Goal: Information Seeking & Learning: Compare options

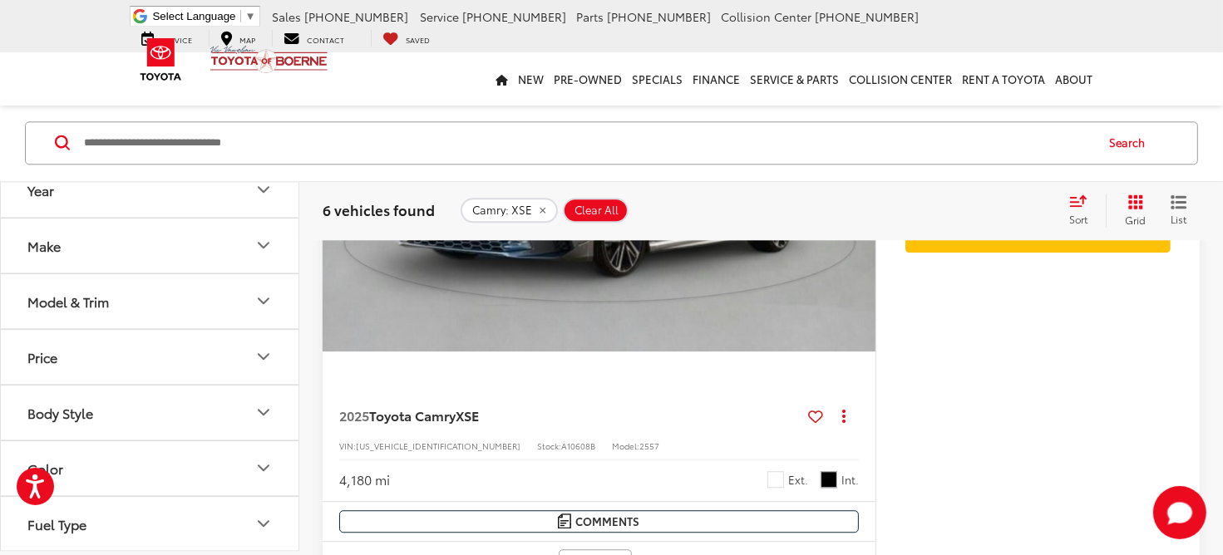
scroll to position [4030, 0]
click at [243, 291] on button "Model & Trim" at bounding box center [150, 301] width 299 height 54
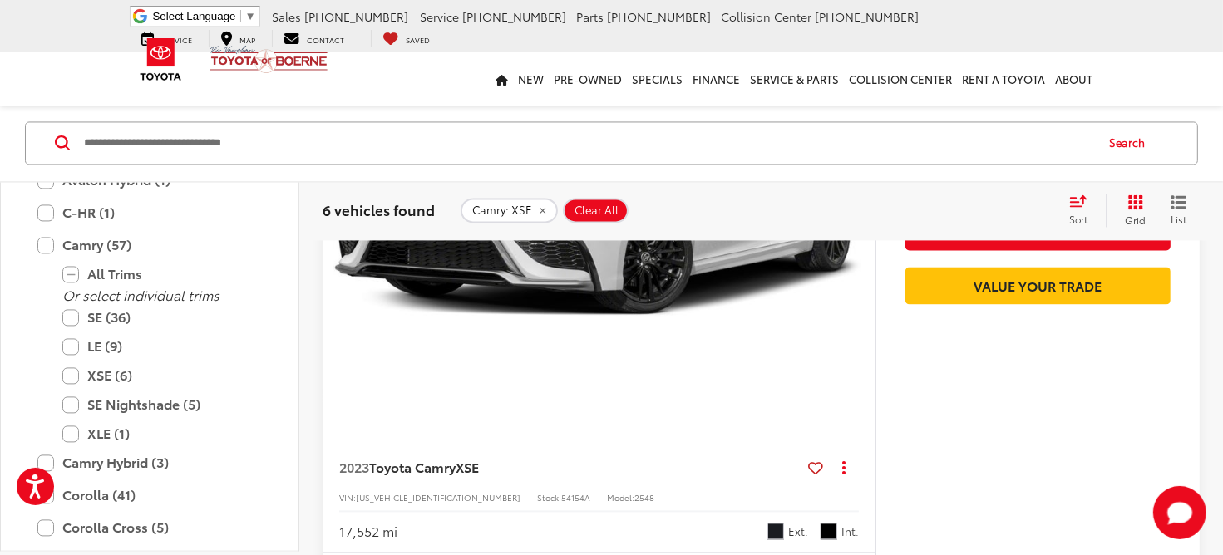
scroll to position [2561, 0]
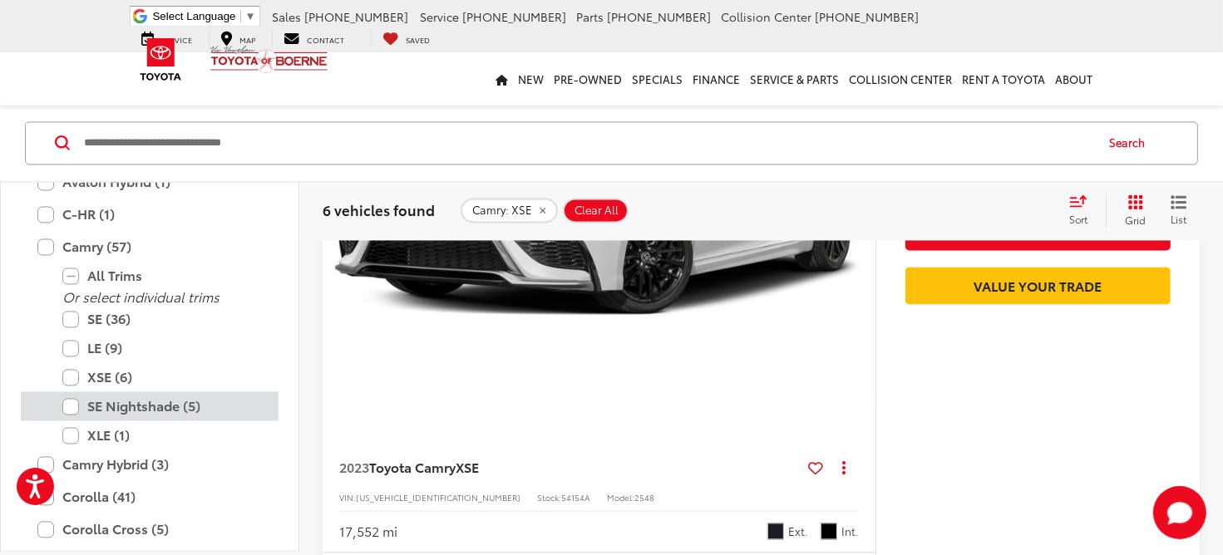
click at [69, 411] on label "SE Nightshade (5)" at bounding box center [161, 405] width 199 height 29
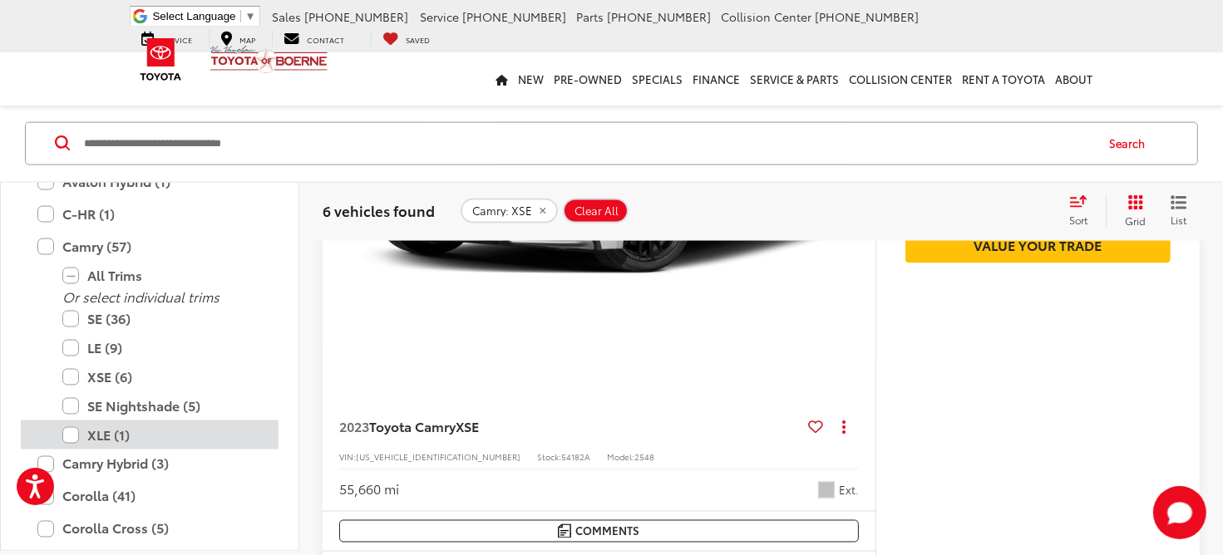
scroll to position [815, 0]
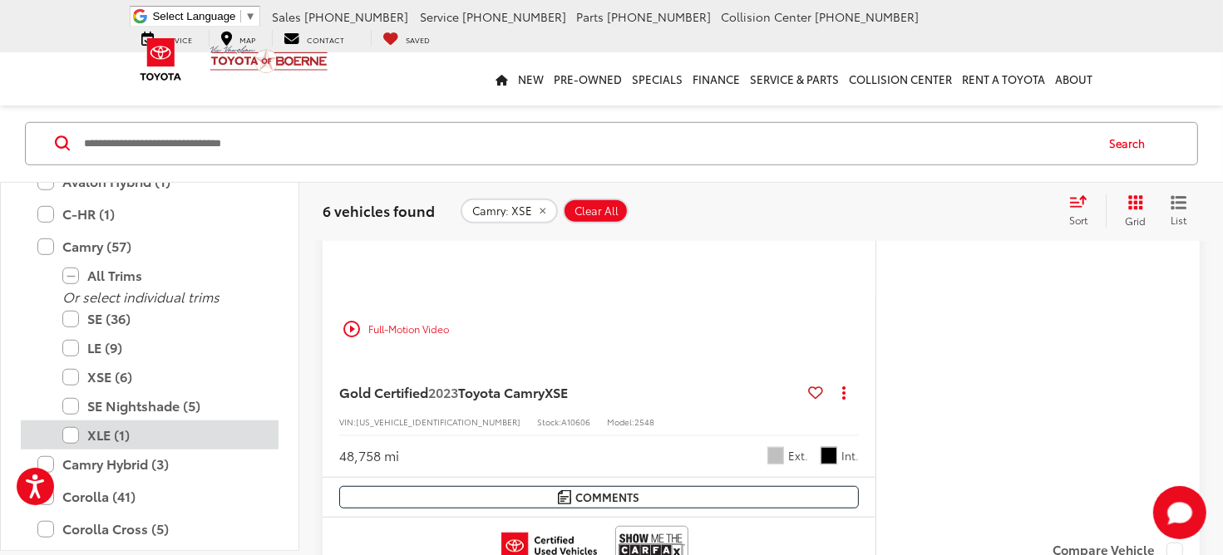
click at [69, 438] on label "XLE (1)" at bounding box center [161, 435] width 199 height 29
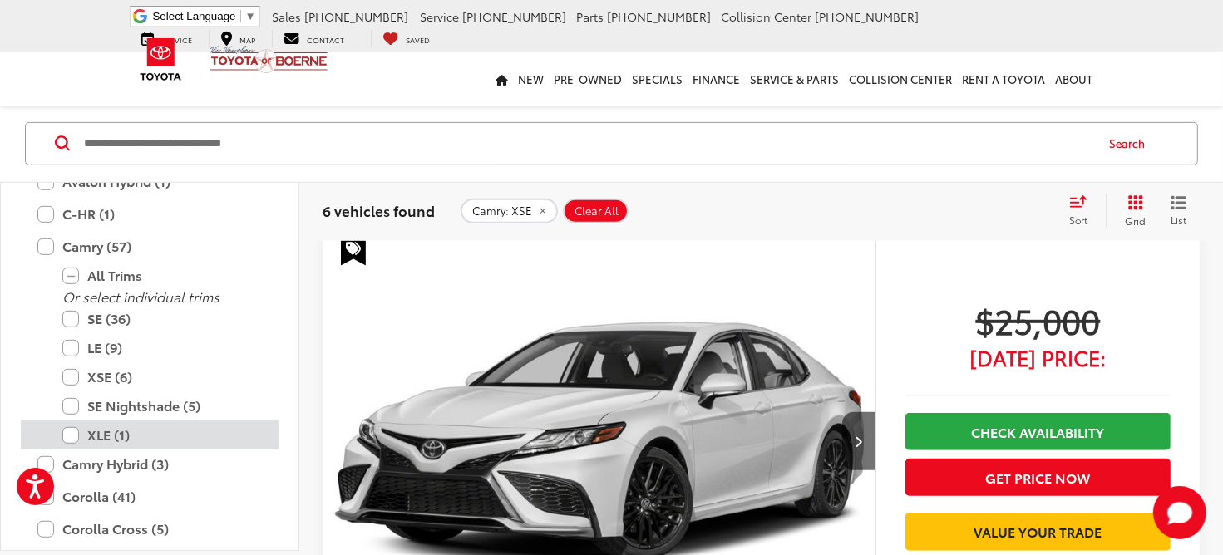
scroll to position [2593, 0]
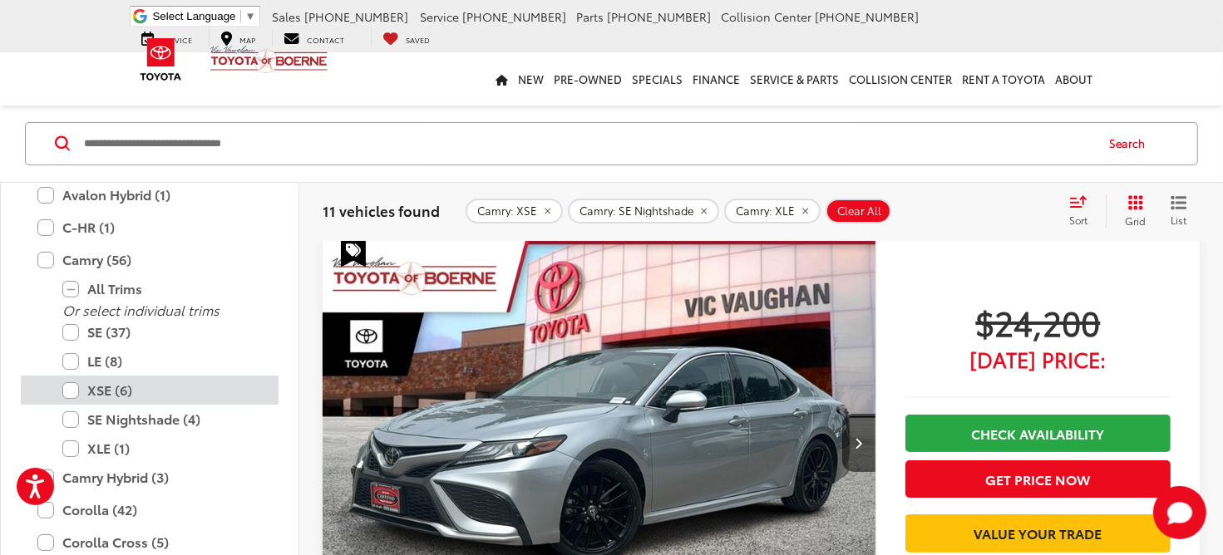
scroll to position [65, 0]
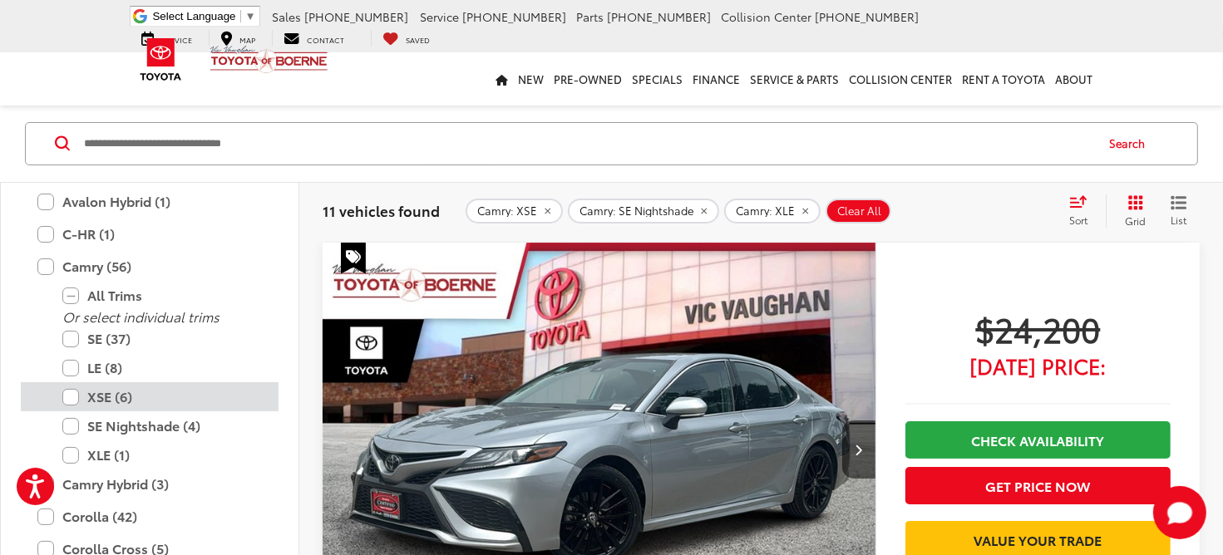
click at [66, 394] on label "XSE (6)" at bounding box center [161, 396] width 199 height 29
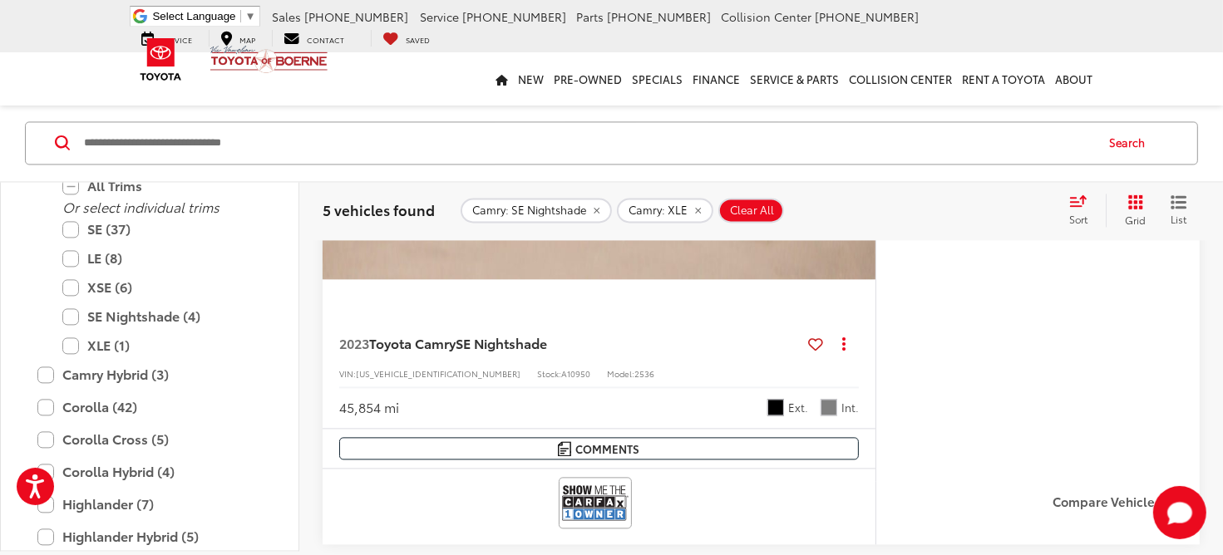
scroll to position [2682, 0]
click at [61, 303] on div "XSE (6)" at bounding box center [150, 317] width 258 height 29
click at [67, 282] on label "XSE (6)" at bounding box center [161, 287] width 199 height 29
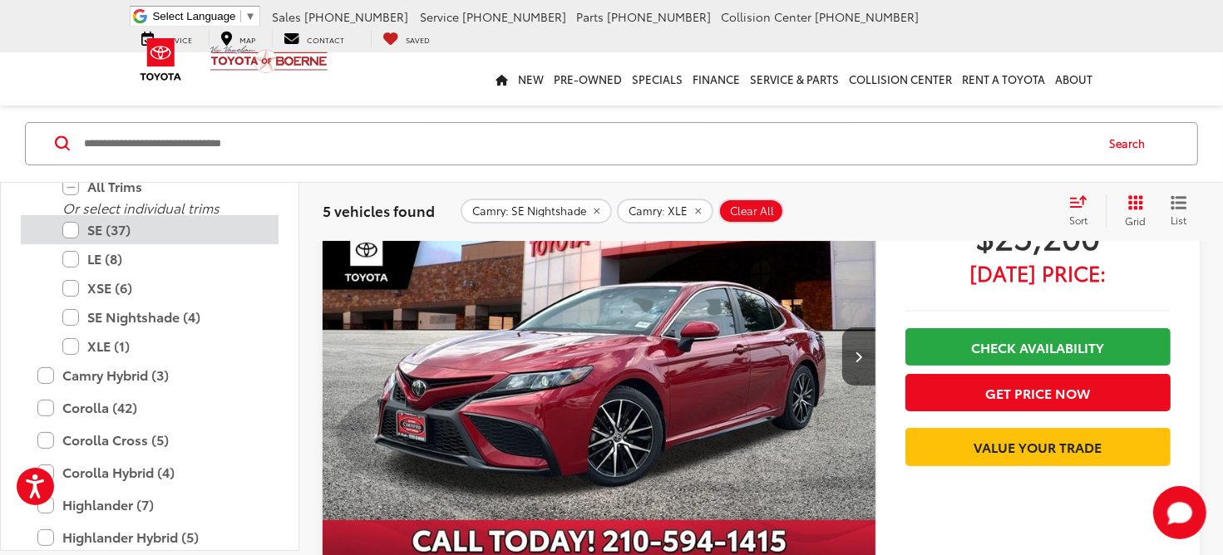
click at [67, 232] on label "SE (37)" at bounding box center [161, 229] width 199 height 29
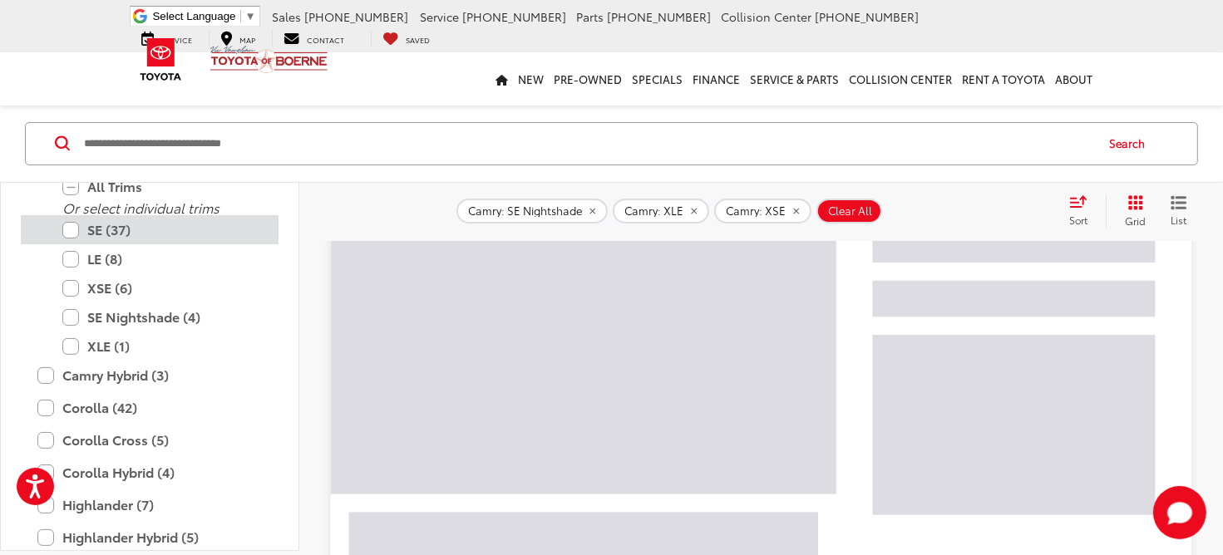
scroll to position [65, 0]
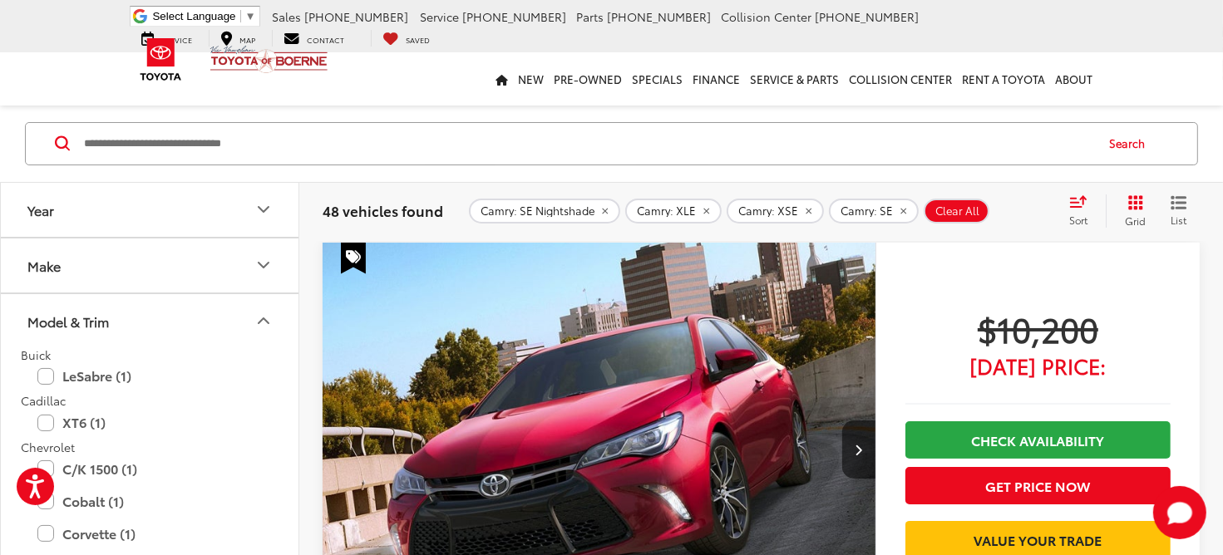
click at [260, 318] on icon "Model & Trim" at bounding box center [264, 321] width 20 height 20
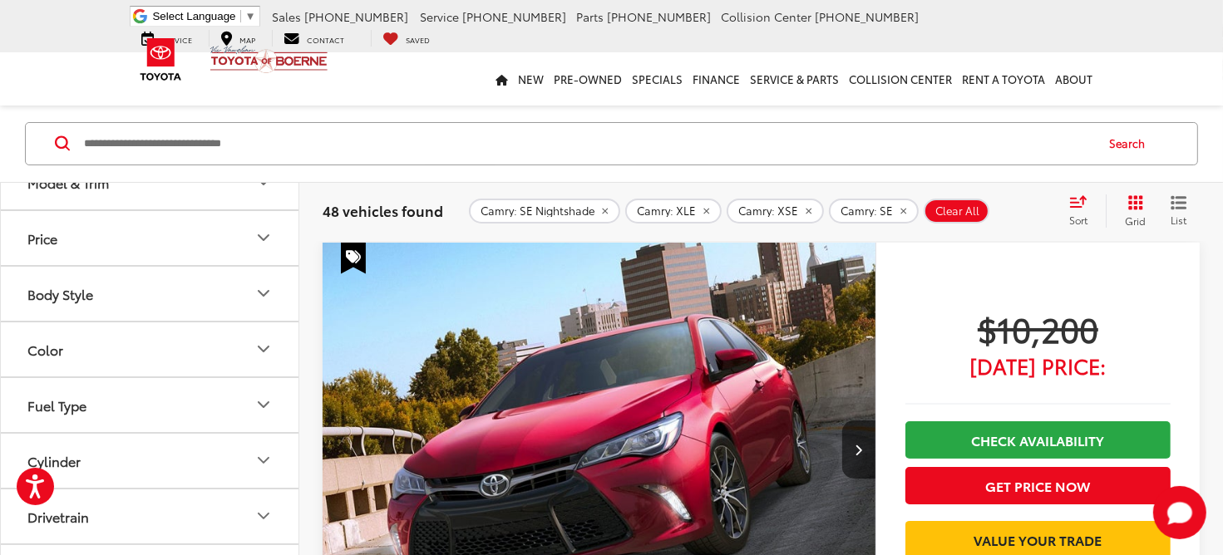
scroll to position [140, 0]
click at [209, 345] on button "Color" at bounding box center [150, 349] width 299 height 54
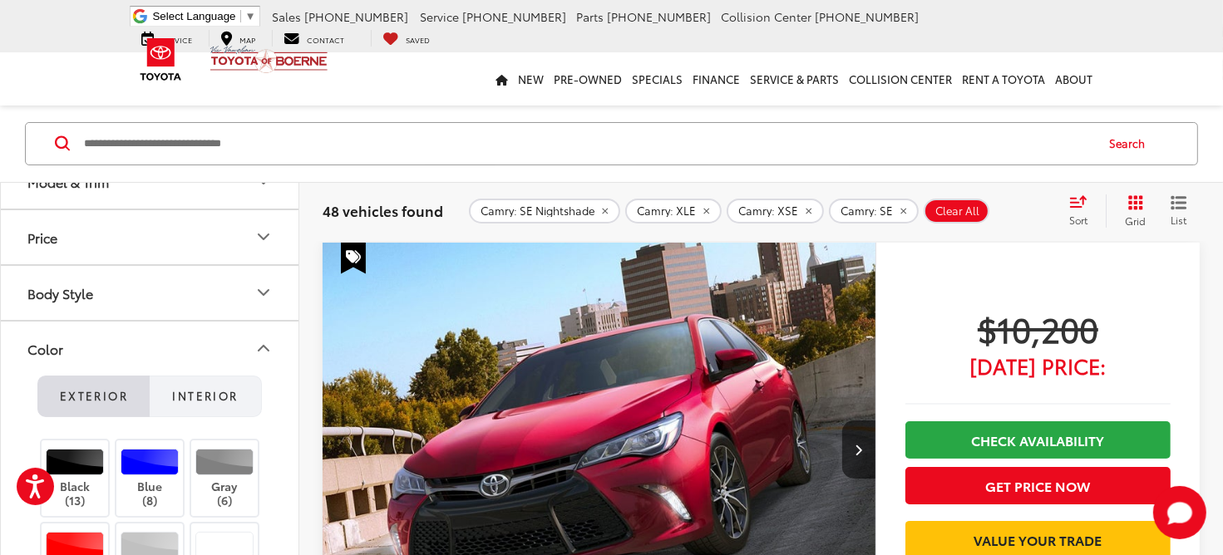
click at [221, 377] on button "Interior" at bounding box center [206, 397] width 112 height 42
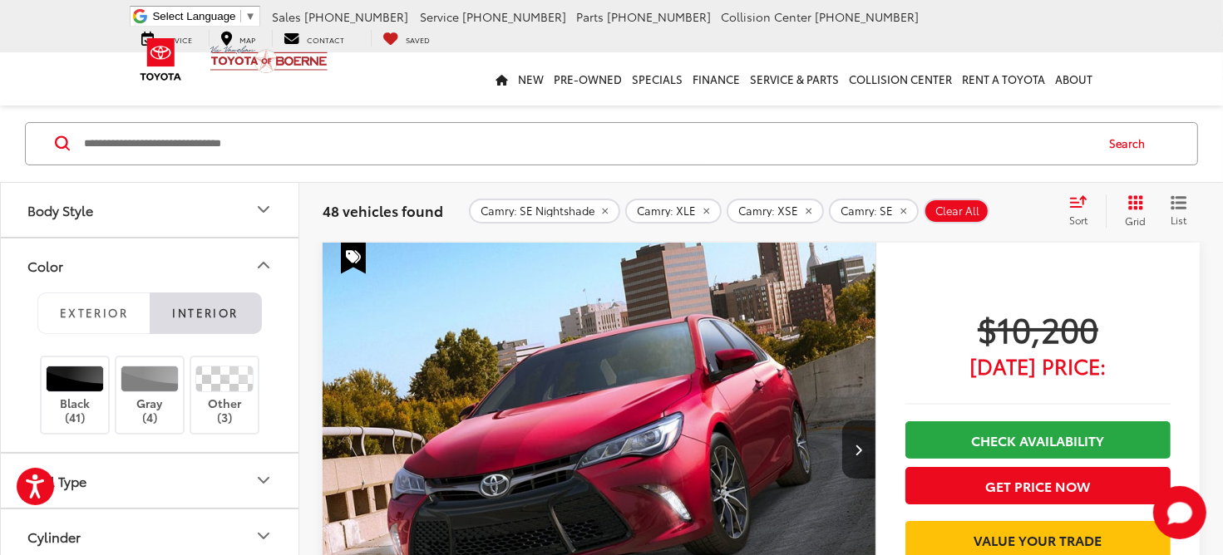
scroll to position [226, 0]
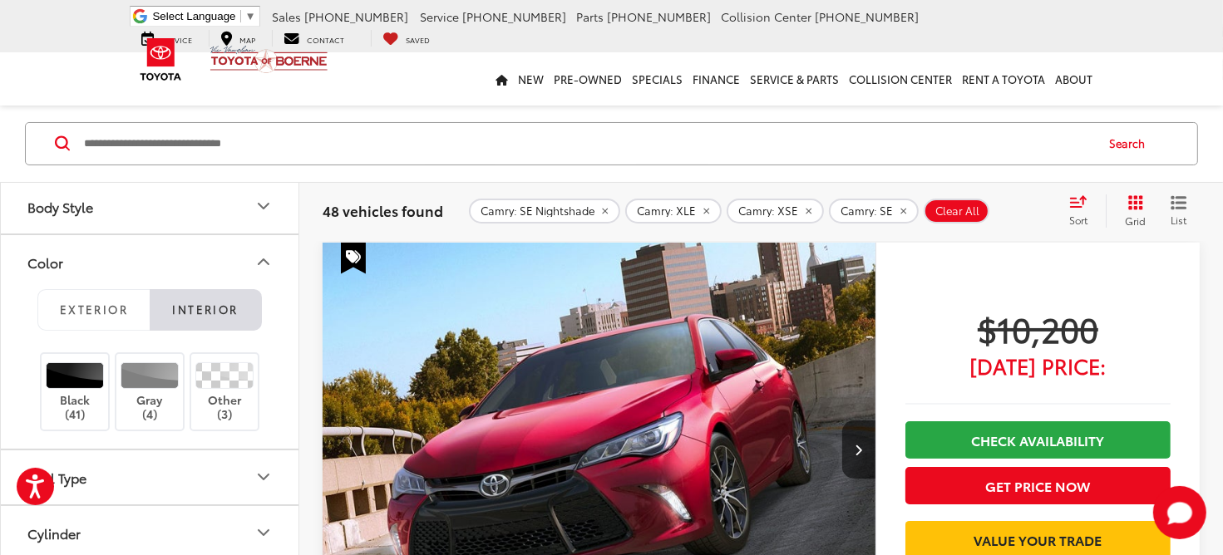
click at [226, 388] on label "Other (3)" at bounding box center [224, 391] width 67 height 59
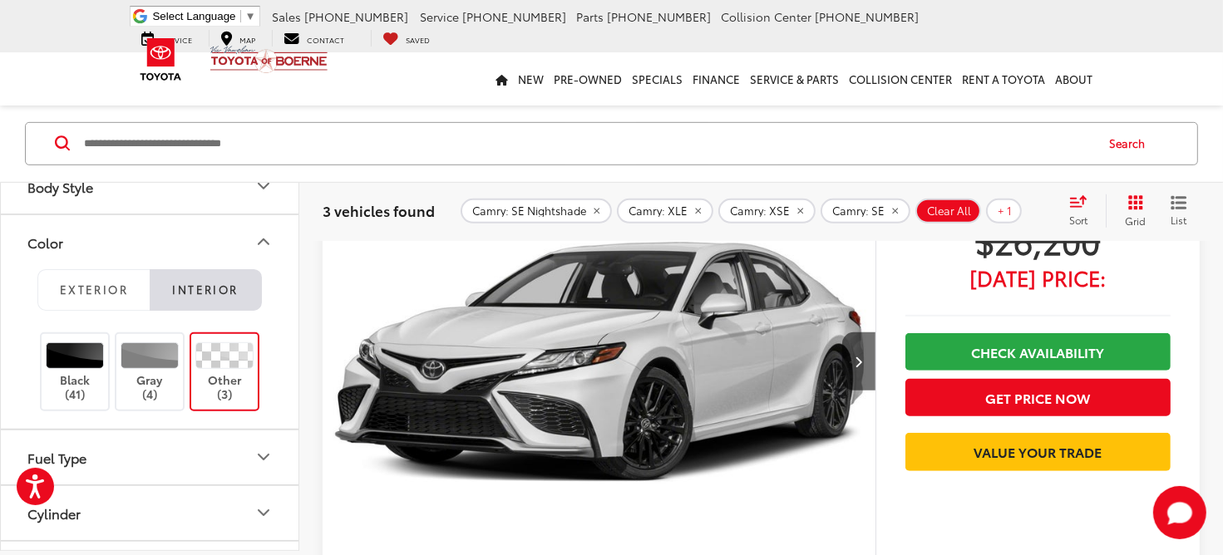
scroll to position [864, 0]
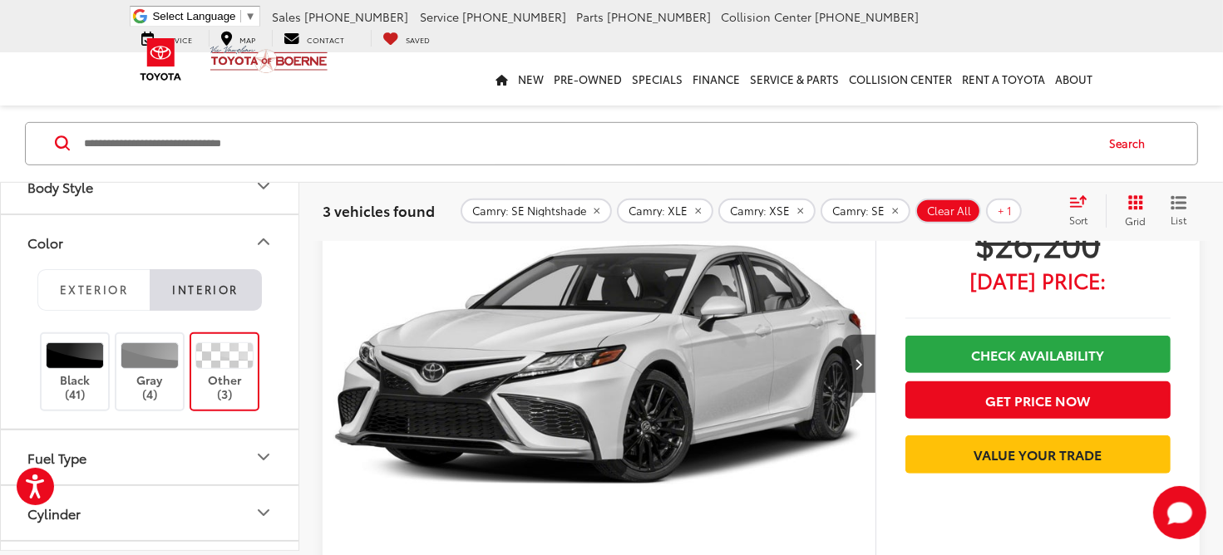
drag, startPoint x: 678, startPoint y: 340, endPoint x: 574, endPoint y: 351, distance: 105.3
click at [574, 351] on img "2023 Toyota Camry XSE 0" at bounding box center [599, 365] width 555 height 416
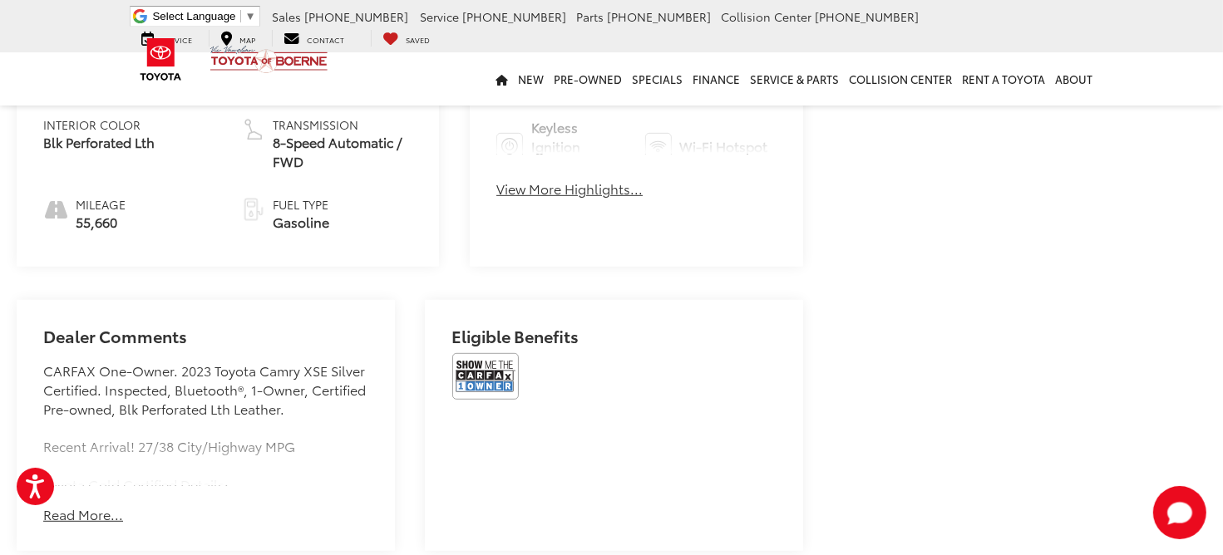
scroll to position [848, 0]
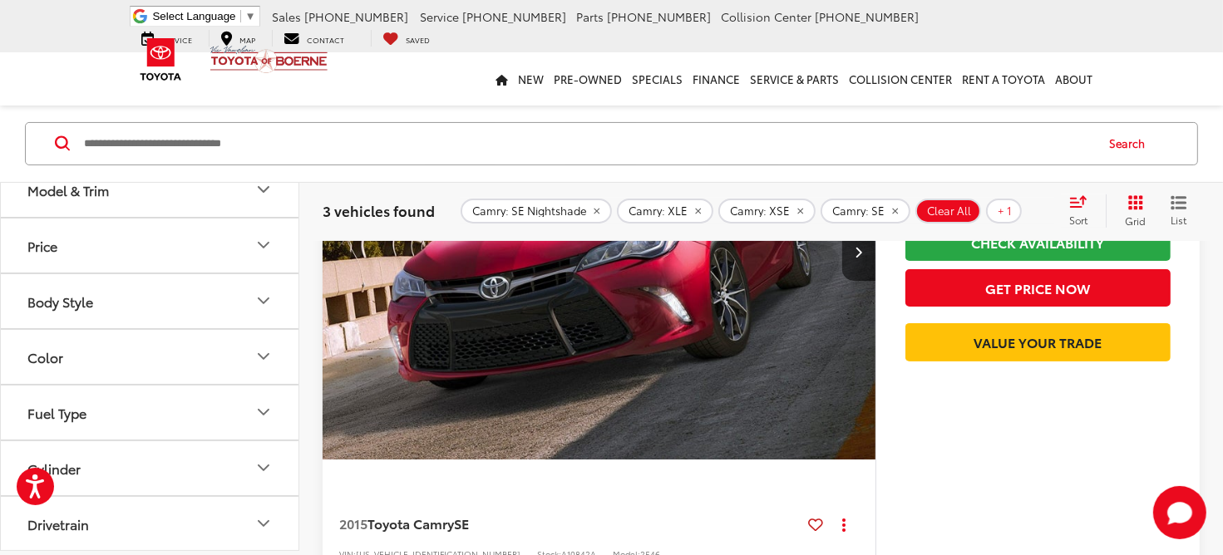
scroll to position [113, 0]
click at [202, 357] on button "Color" at bounding box center [150, 355] width 299 height 54
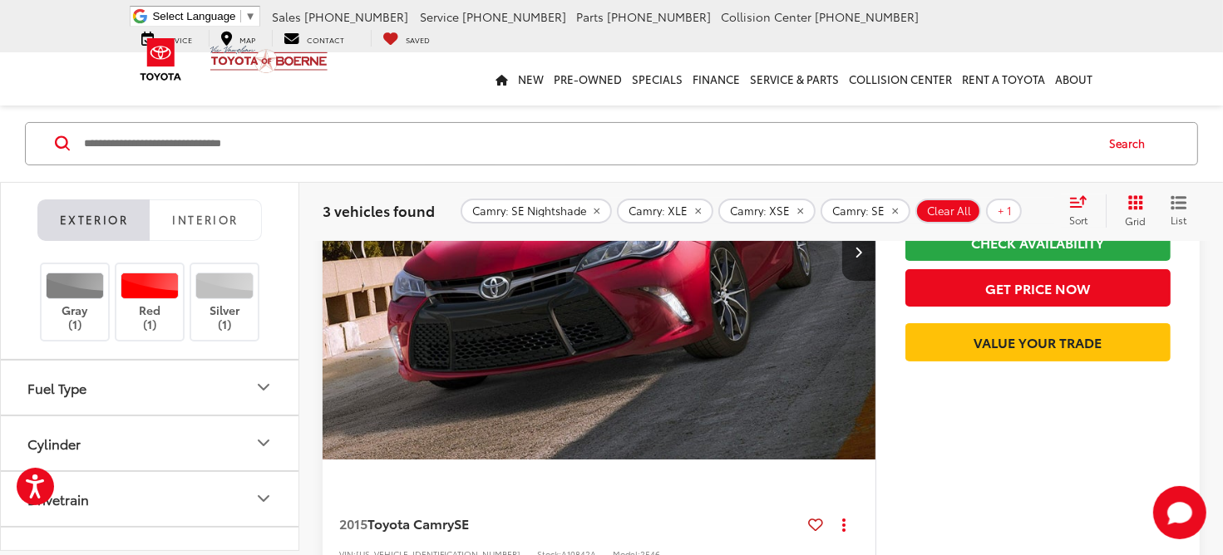
scroll to position [304, 0]
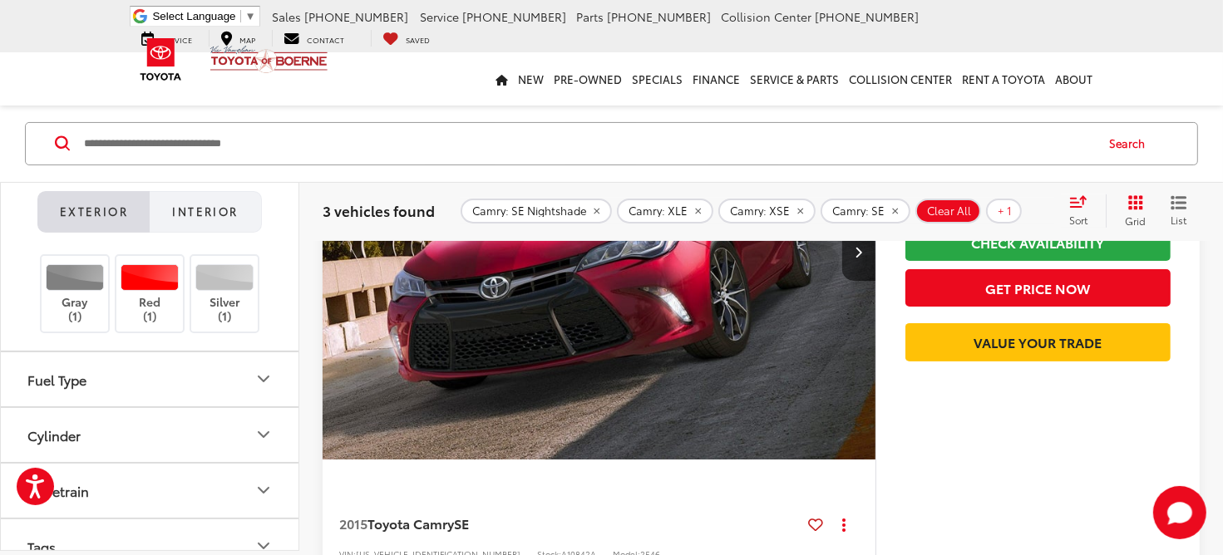
click at [216, 216] on span "Interior" at bounding box center [205, 211] width 66 height 15
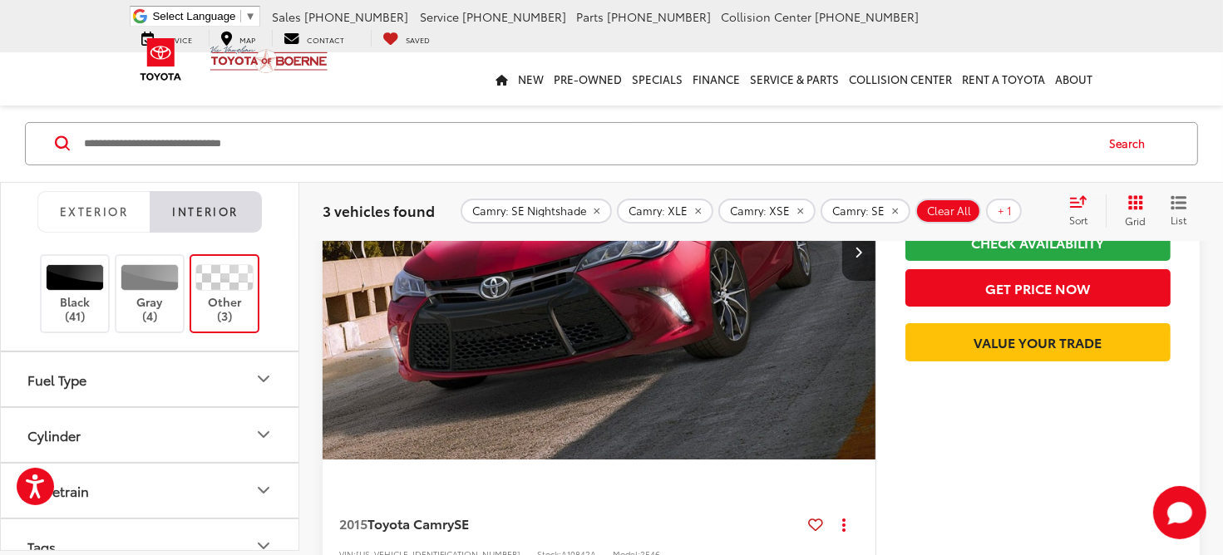
click at [236, 282] on div at bounding box center [224, 277] width 59 height 27
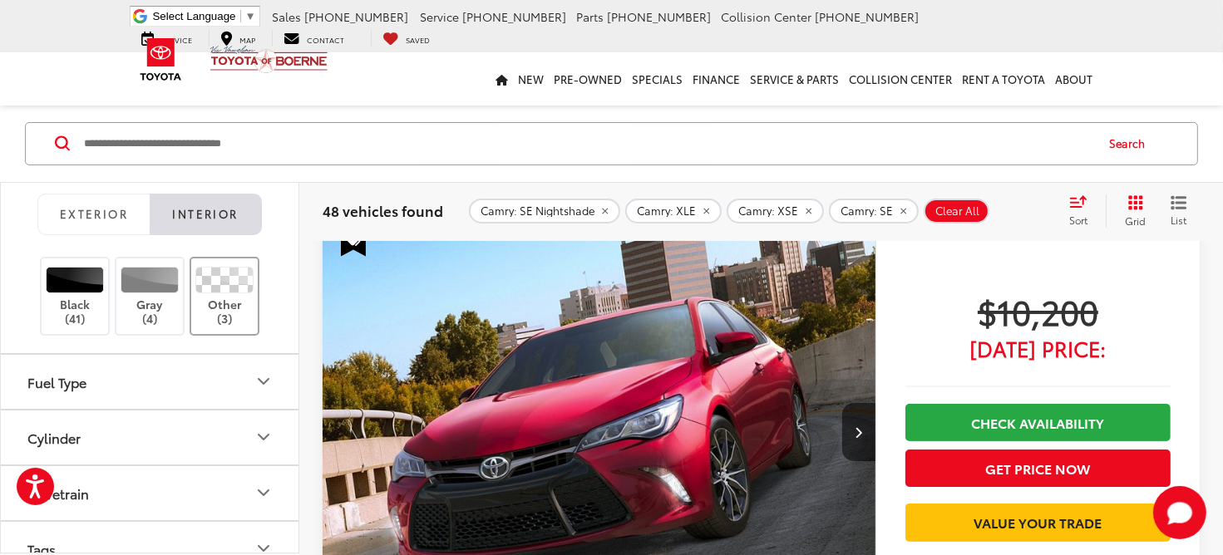
scroll to position [95, 0]
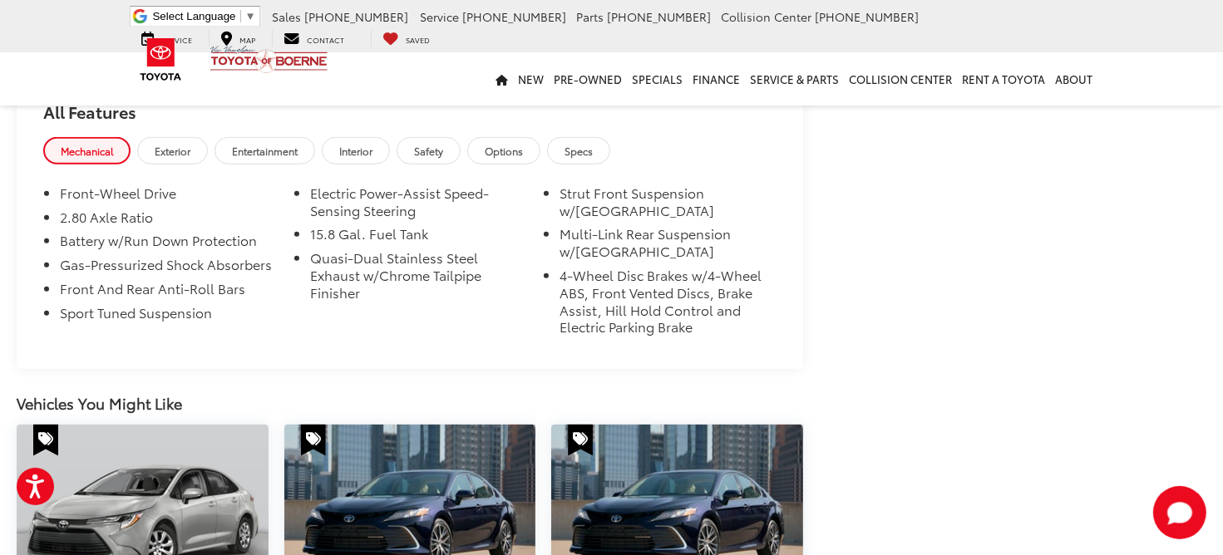
scroll to position [1383, 0]
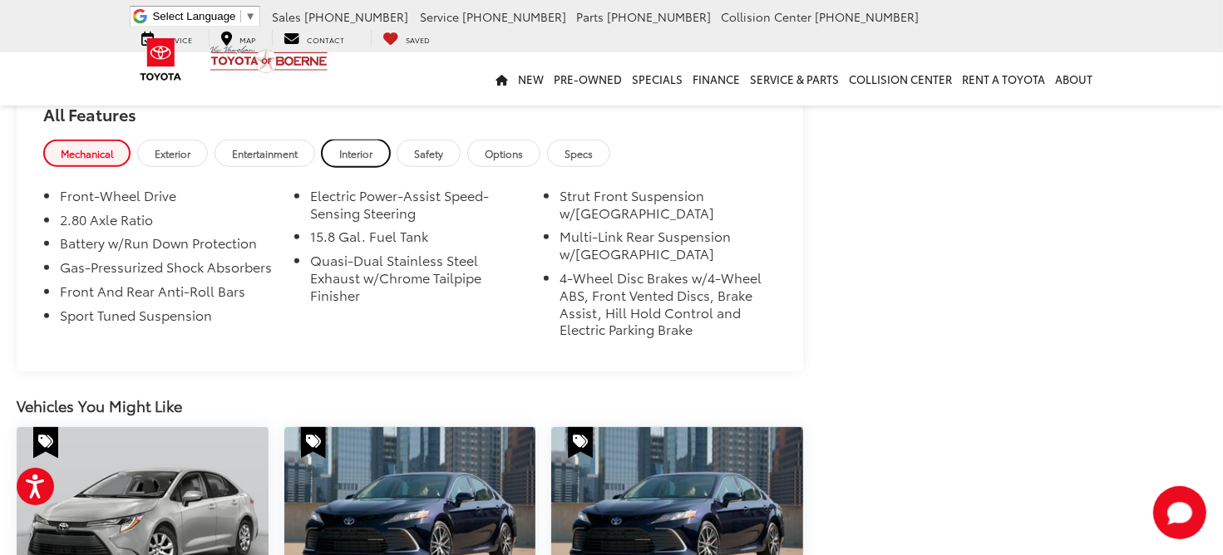
click at [370, 146] on span "Interior" at bounding box center [355, 153] width 33 height 14
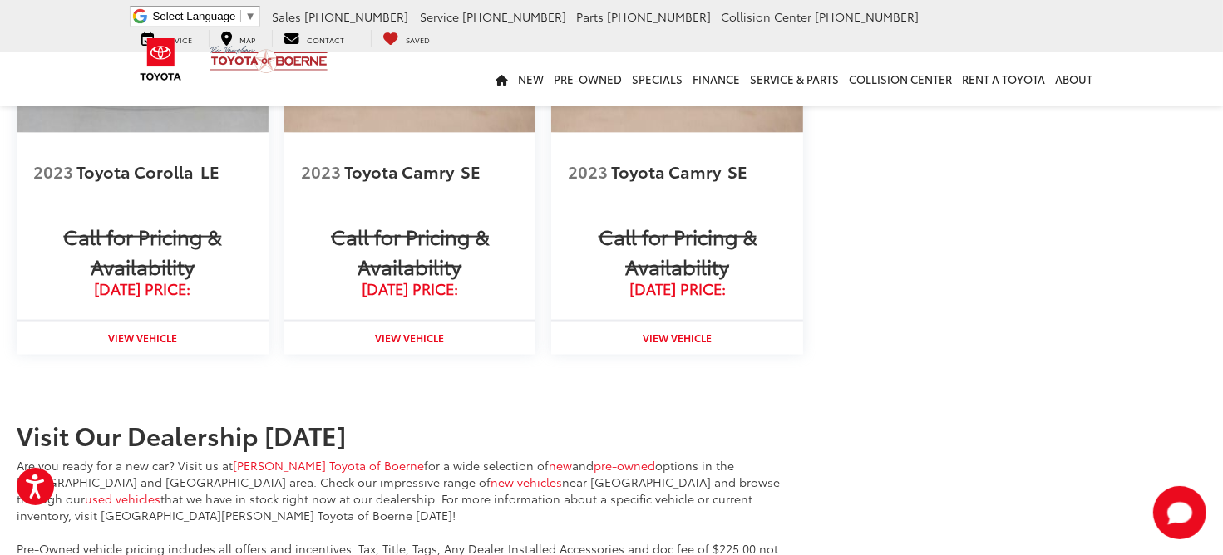
scroll to position [2327, 0]
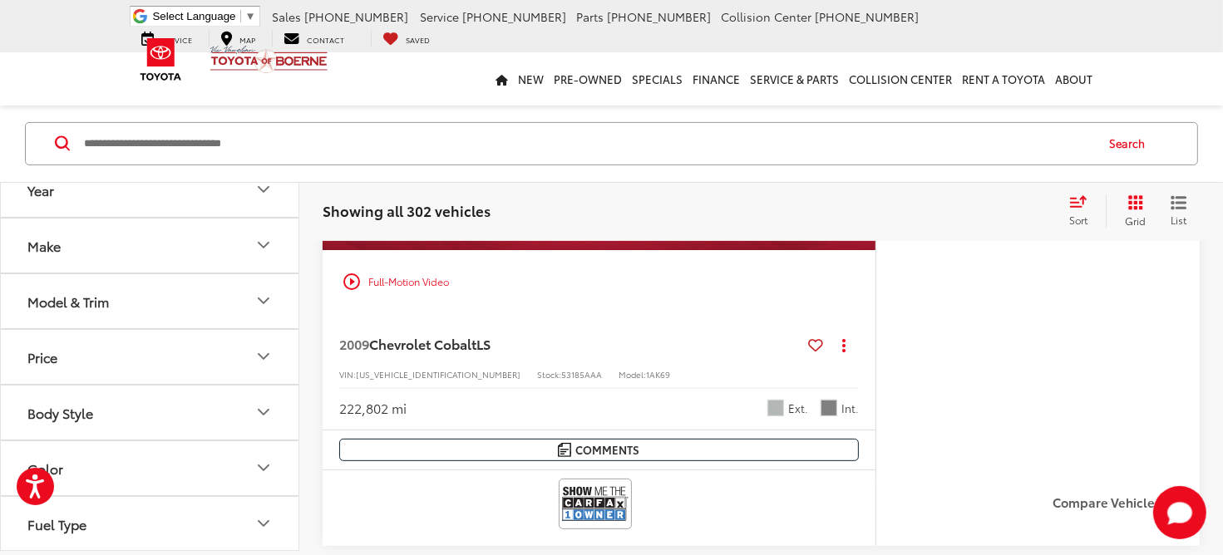
scroll to position [475, 0]
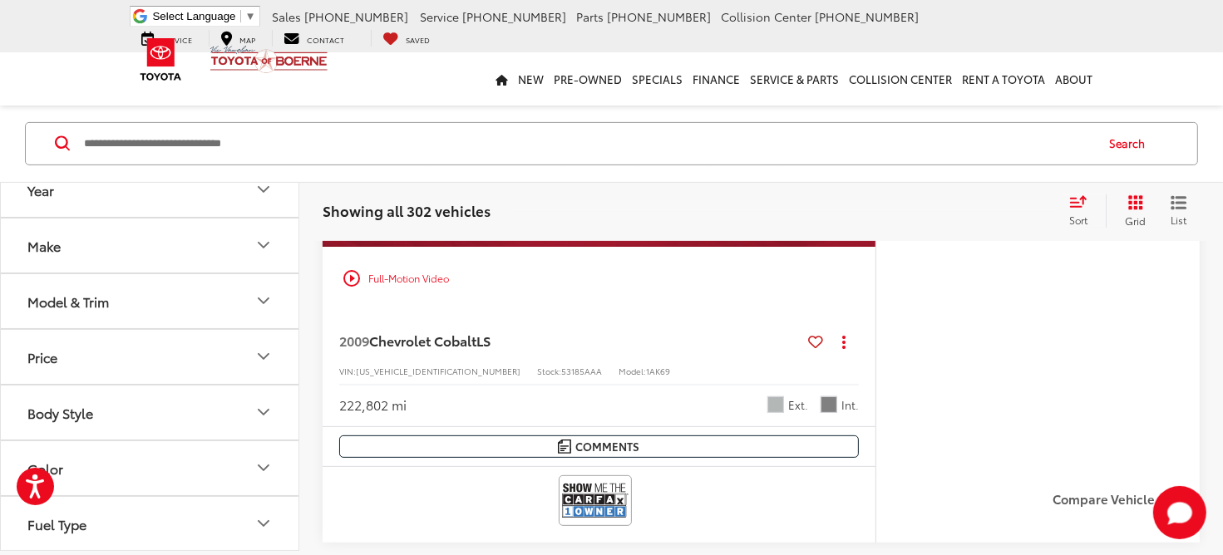
click at [259, 291] on icon "Model & Trim" at bounding box center [264, 301] width 20 height 20
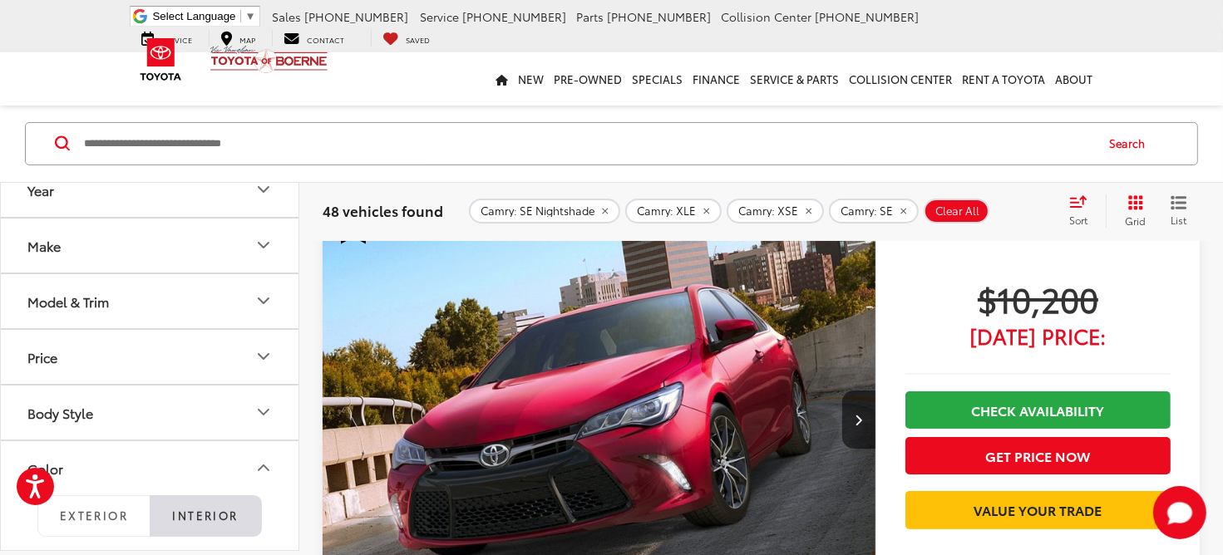
scroll to position [304, 0]
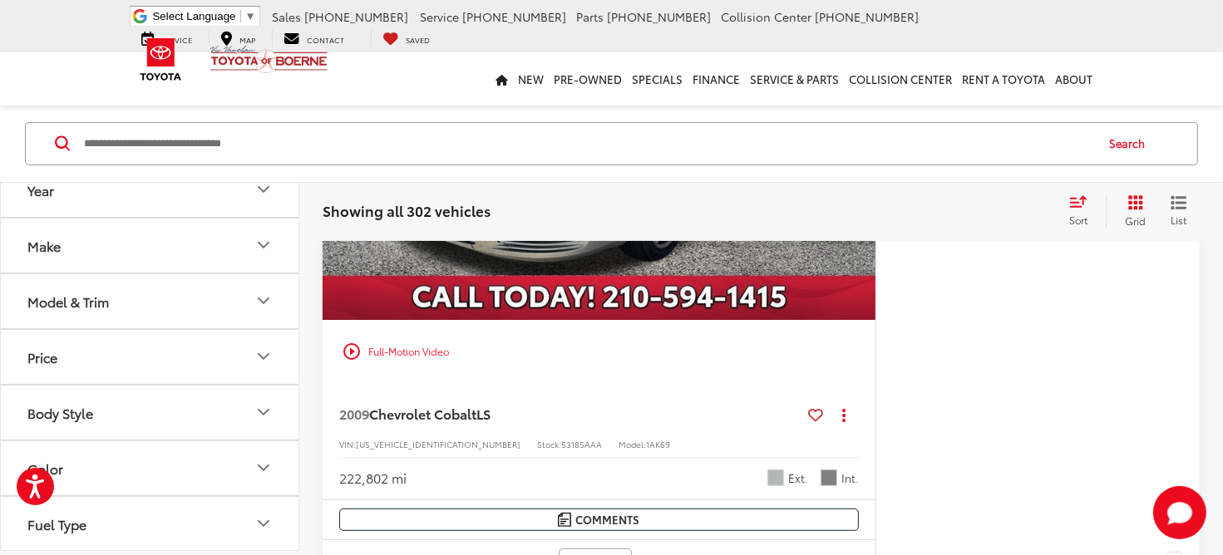
scroll to position [404, 0]
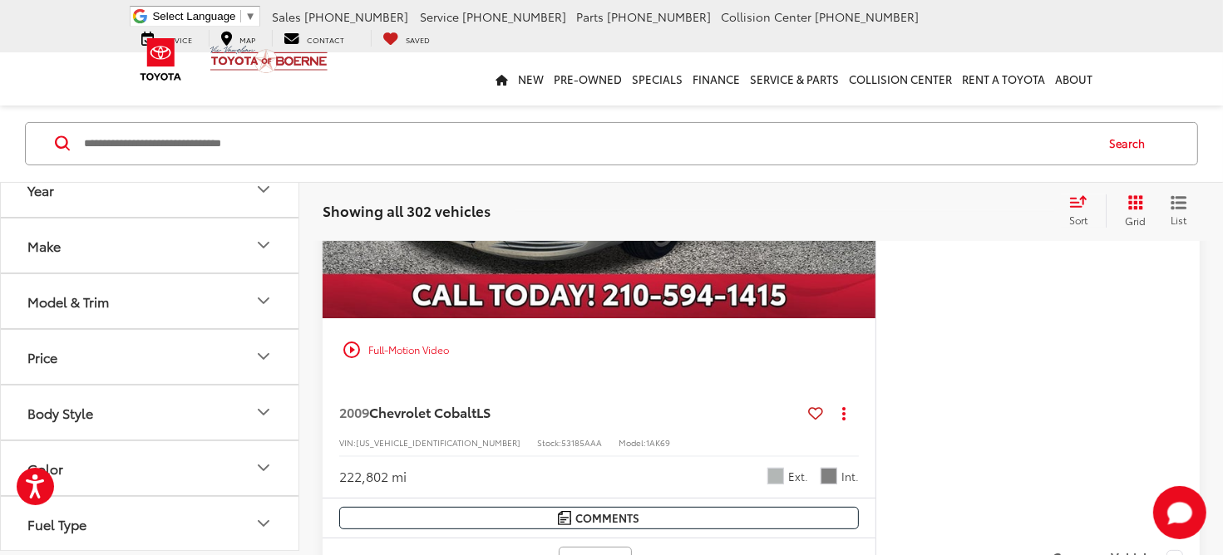
click at [211, 298] on button "Model & Trim" at bounding box center [150, 301] width 299 height 54
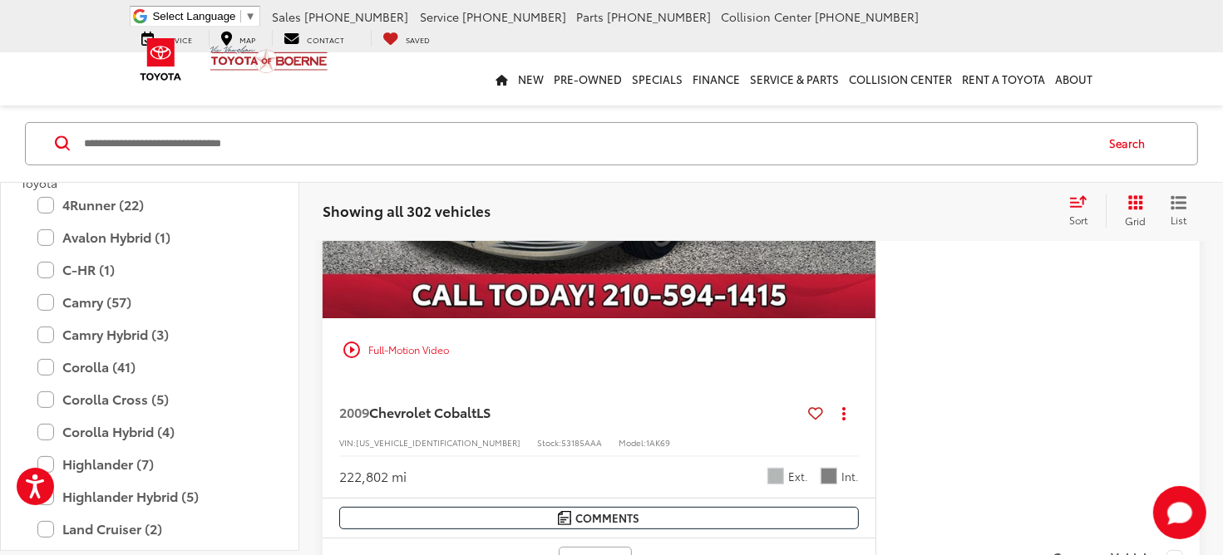
scroll to position [2496, 0]
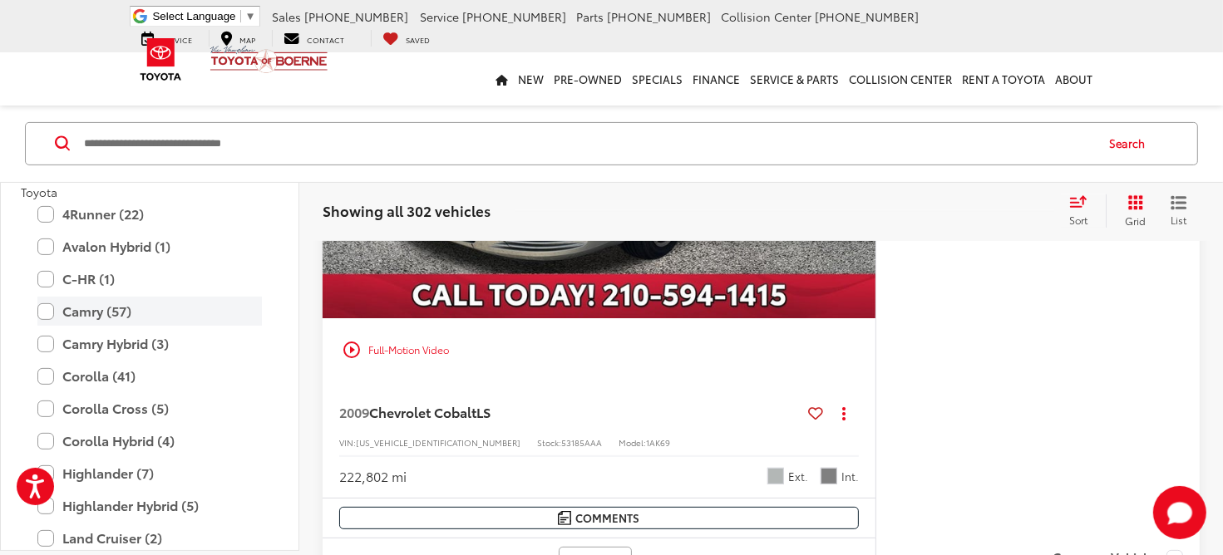
click at [43, 318] on label "Camry (57)" at bounding box center [149, 311] width 224 height 29
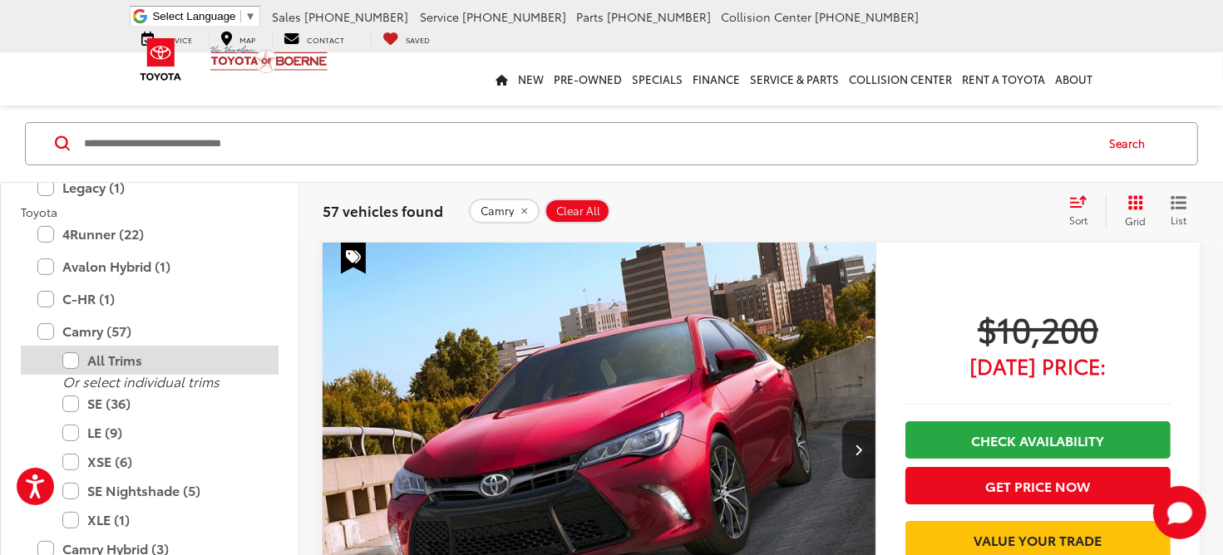
scroll to position [291, 0]
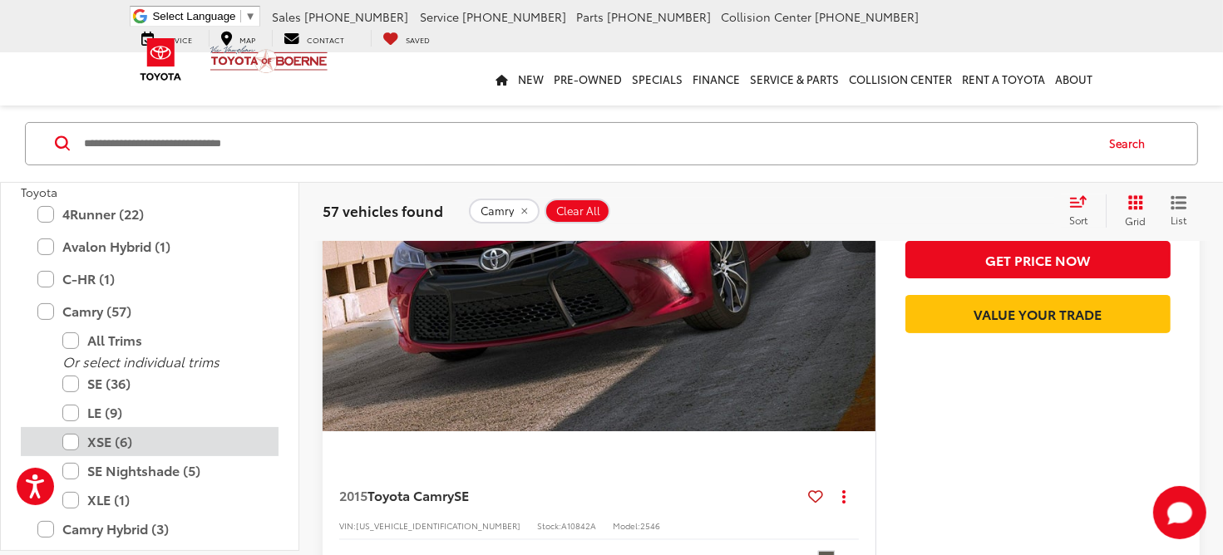
click at [67, 449] on label "XSE (6)" at bounding box center [161, 441] width 199 height 29
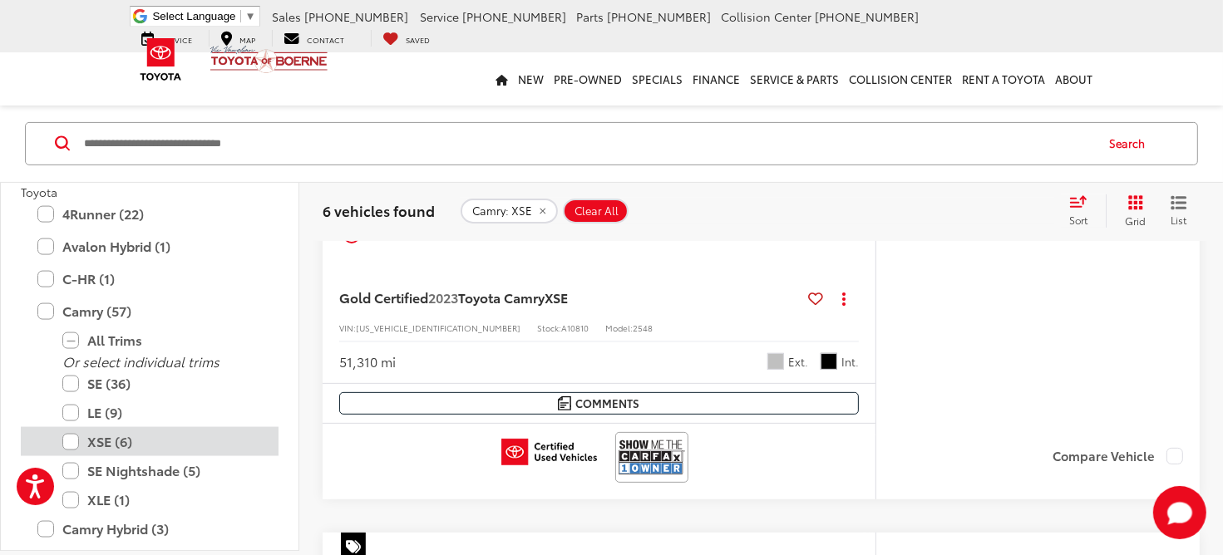
scroll to position [524, 0]
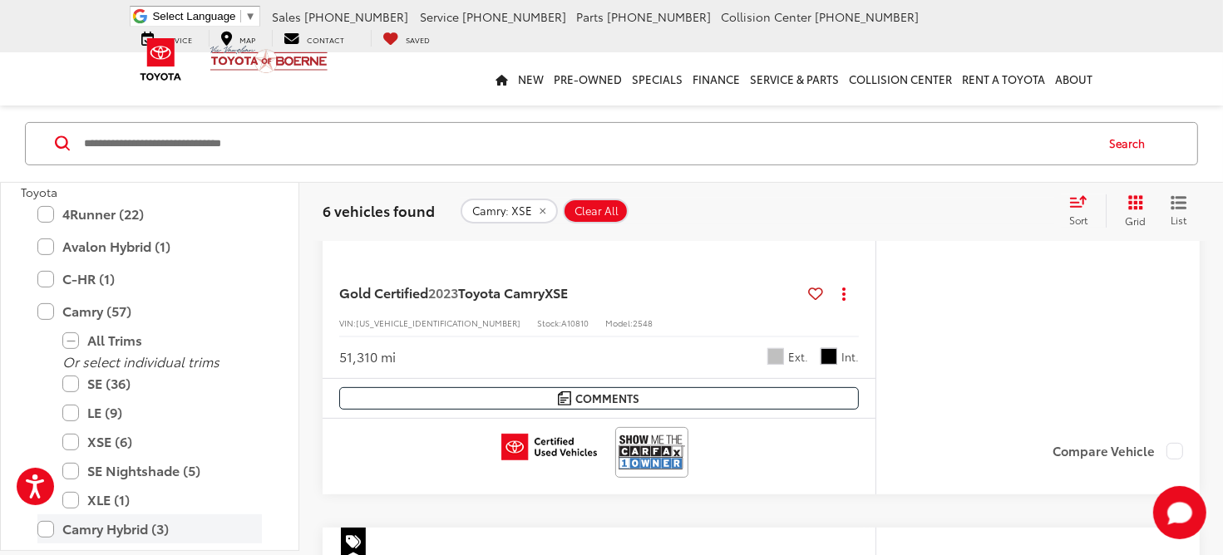
click at [43, 527] on label "Camry Hybrid (3)" at bounding box center [149, 529] width 224 height 29
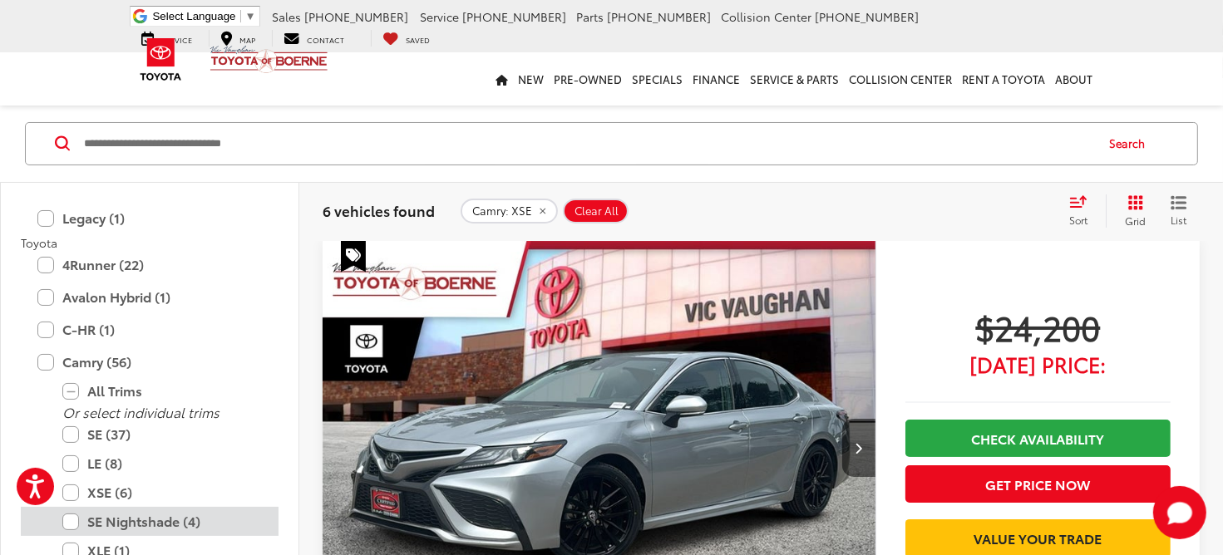
scroll to position [65, 0]
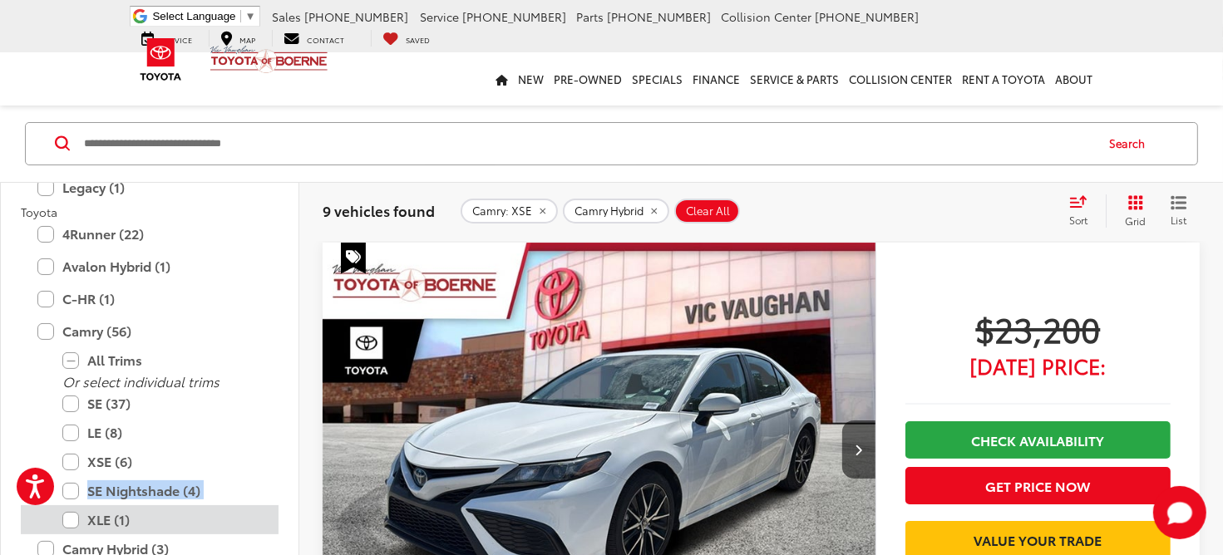
drag, startPoint x: 73, startPoint y: 498, endPoint x: 73, endPoint y: 515, distance: 16.6
click at [73, 515] on div "Or select individual trims SE (37) LE (8) XSE (6) SE Nightshade (4) XLE (1)" at bounding box center [150, 455] width 258 height 160
click at [73, 515] on label "XLE (1)" at bounding box center [161, 519] width 199 height 29
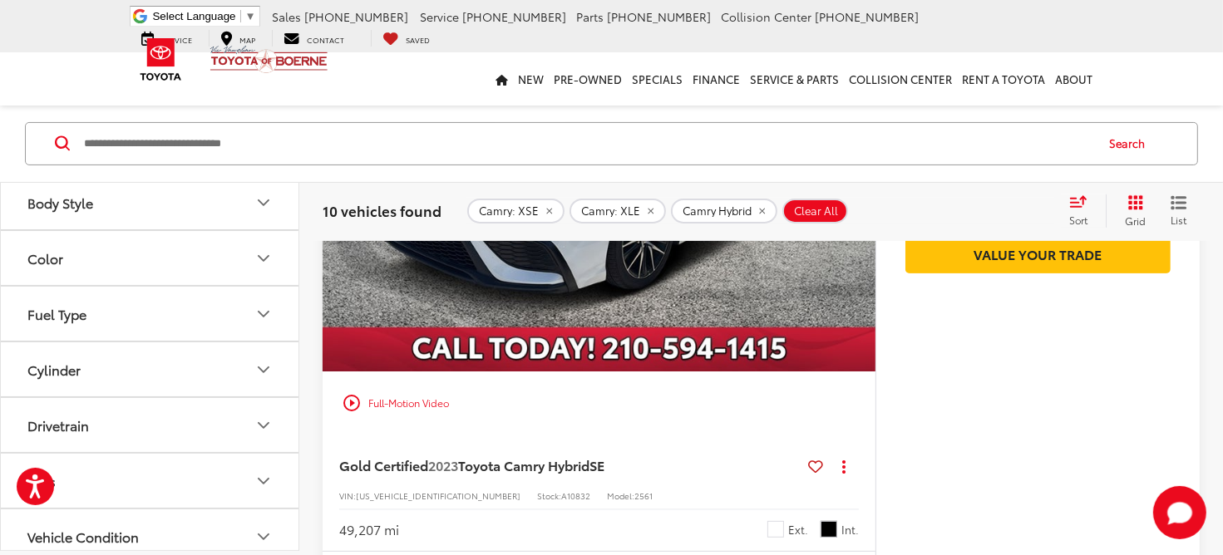
scroll to position [3222, 0]
click at [245, 260] on button "Color" at bounding box center [150, 259] width 299 height 54
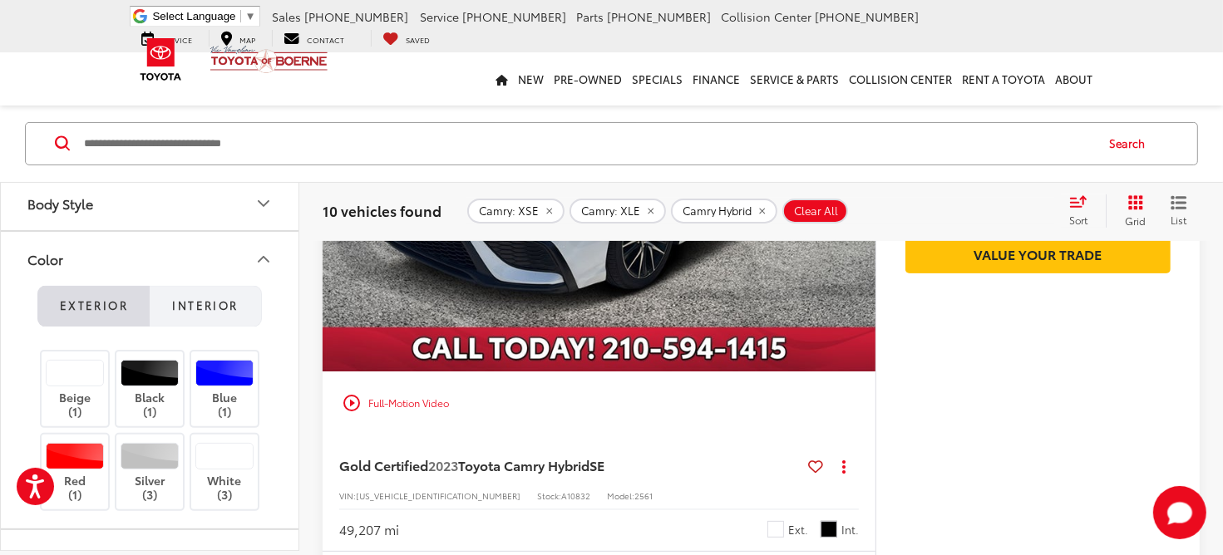
click at [229, 299] on span "Interior" at bounding box center [205, 306] width 66 height 15
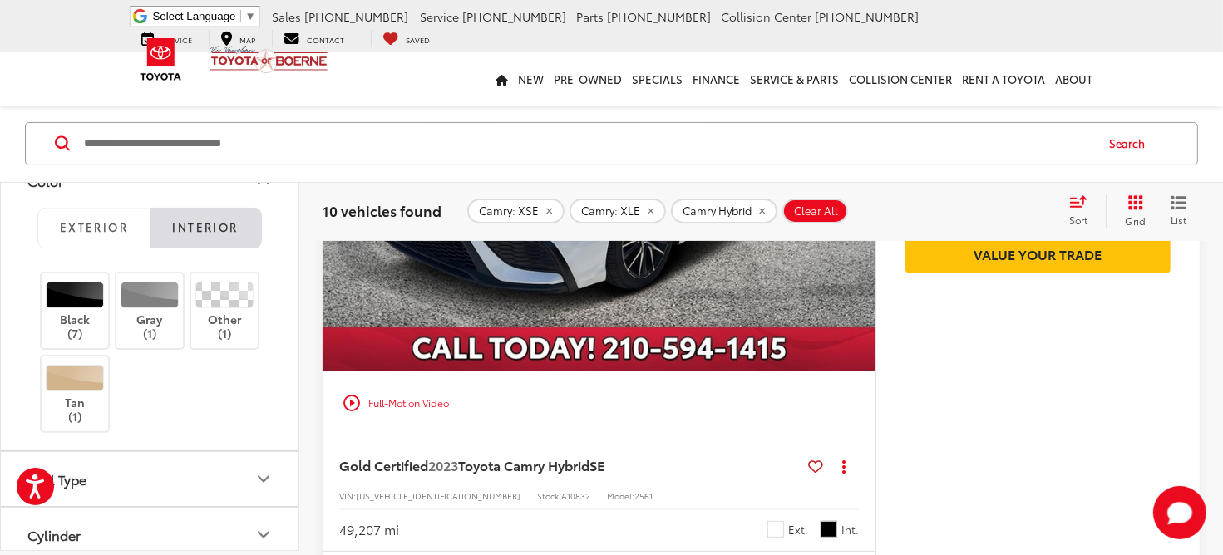
scroll to position [3301, 0]
click at [229, 298] on div at bounding box center [224, 294] width 59 height 27
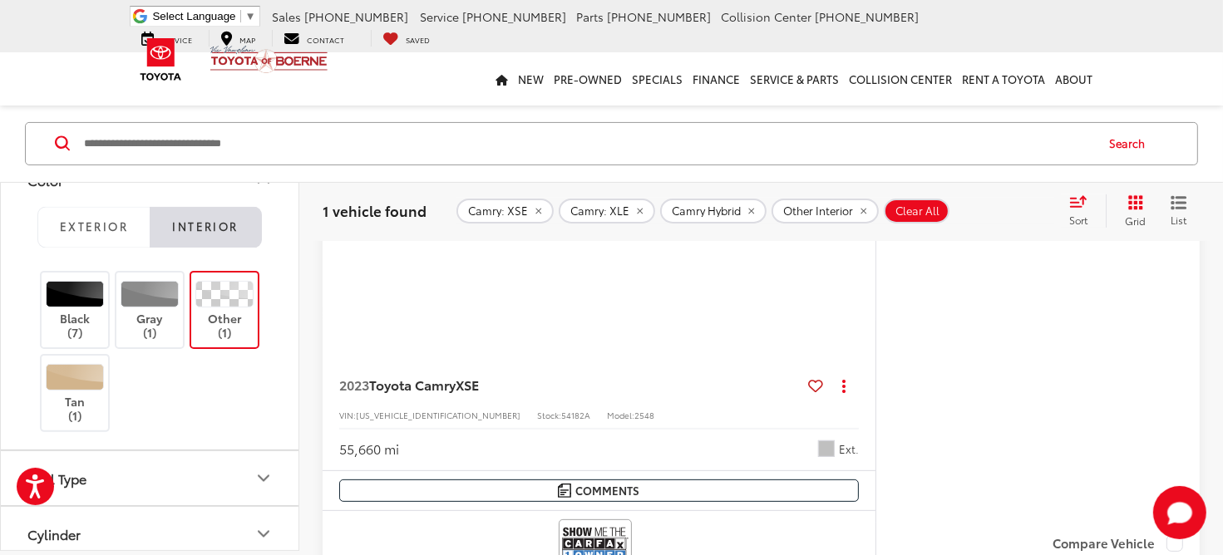
scroll to position [401, 0]
click at [634, 205] on icon "remove Camry: XLE" at bounding box center [639, 210] width 11 height 10
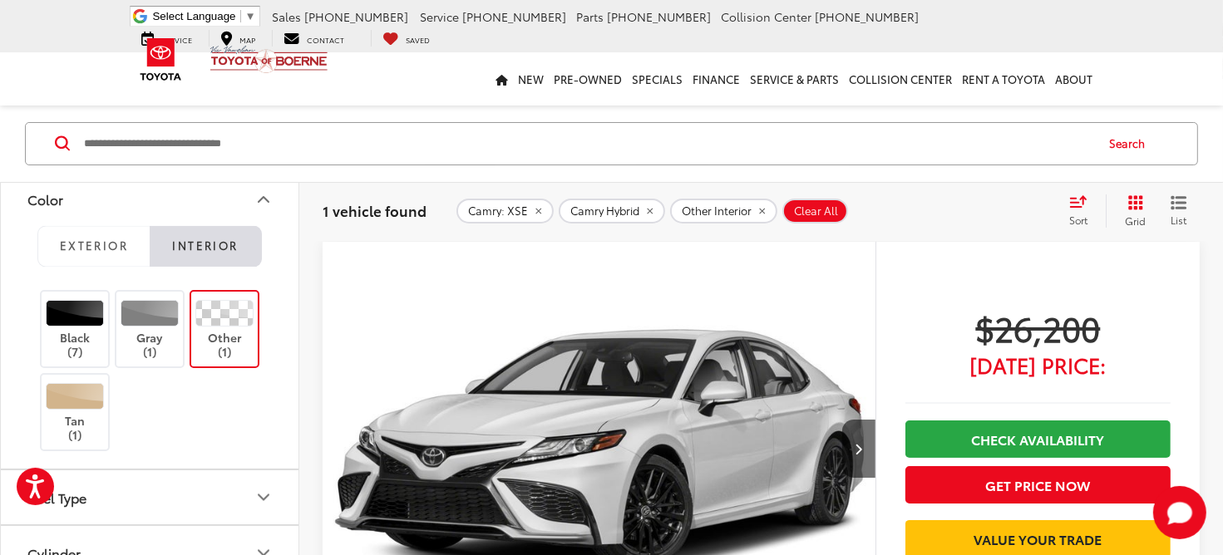
scroll to position [65, 0]
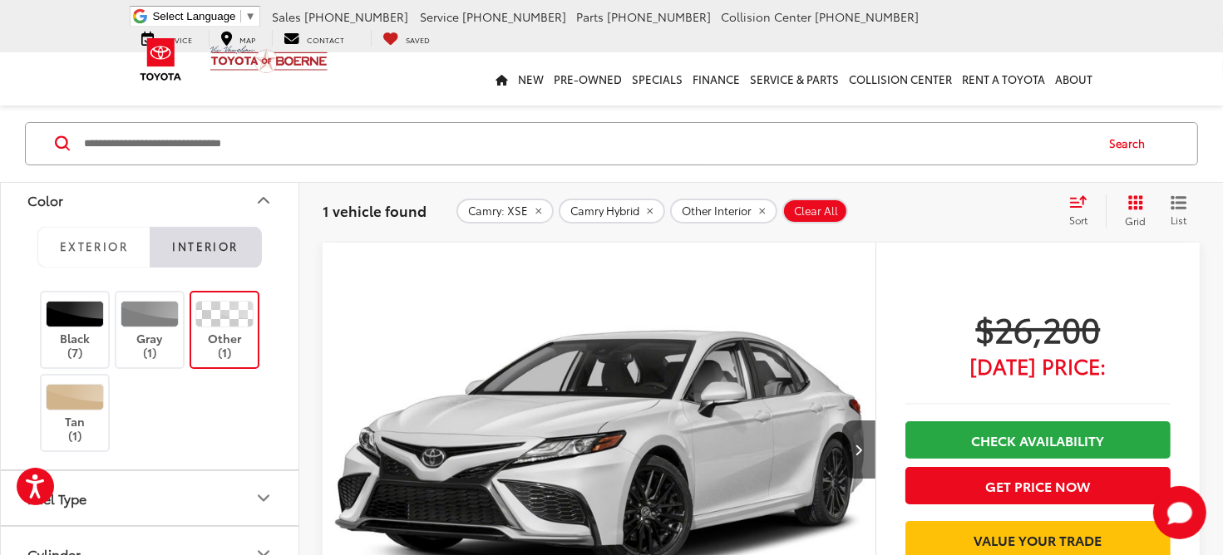
click at [758, 202] on button "Other Interior" at bounding box center [723, 210] width 107 height 25
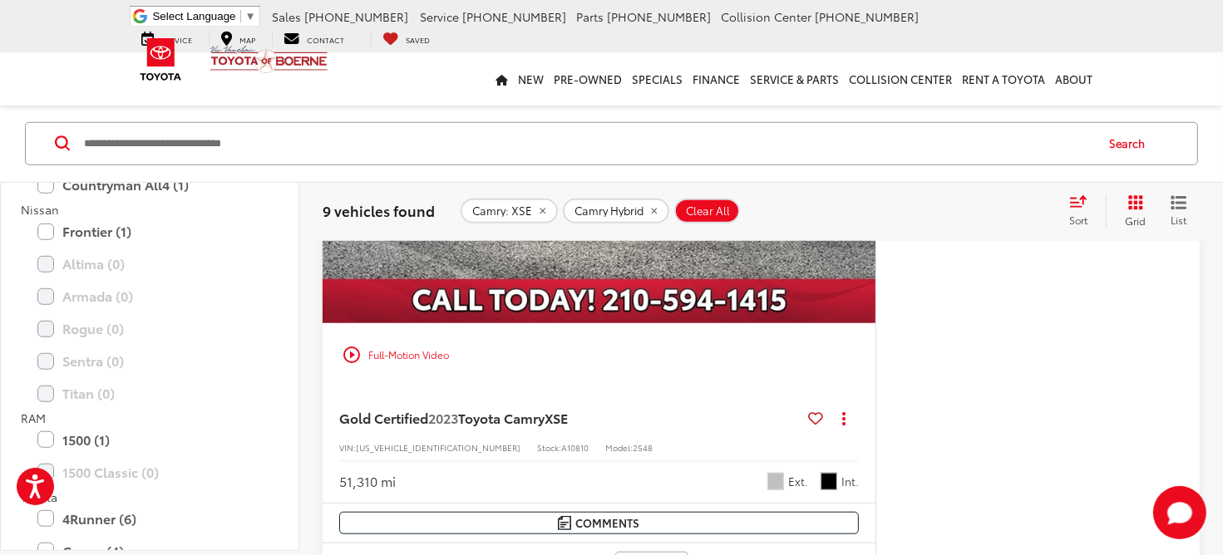
scroll to position [1144, 0]
